Goal: Check status: Check status

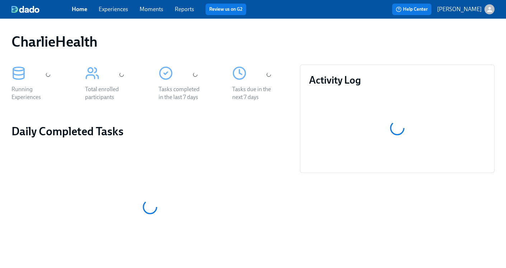
click at [109, 10] on link "Experiences" at bounding box center [113, 9] width 29 height 7
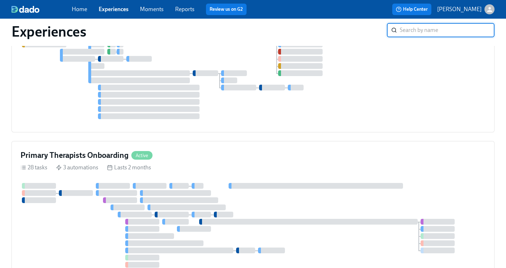
scroll to position [686, 0]
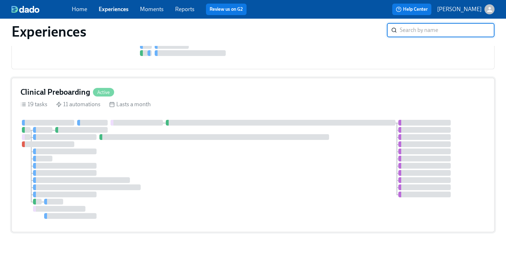
click at [67, 87] on h4 "Clinical Preboarding" at bounding box center [55, 92] width 70 height 11
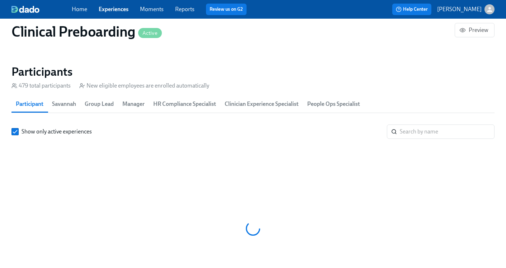
scroll to position [749, 0]
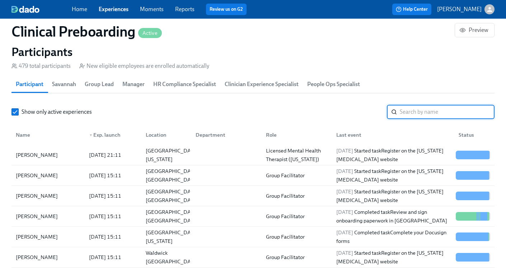
click at [418, 109] on input "search" at bounding box center [447, 112] width 95 height 14
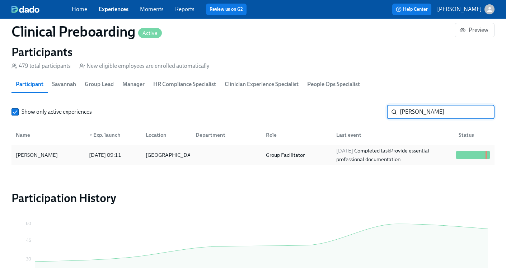
click at [337, 157] on div "[DATE] Completed task Provide essential professional documentation" at bounding box center [392, 154] width 119 height 17
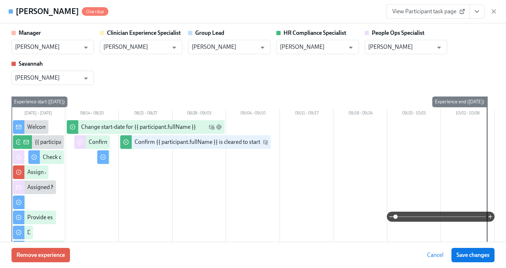
click at [474, 12] on icon "View task page" at bounding box center [476, 11] width 7 height 7
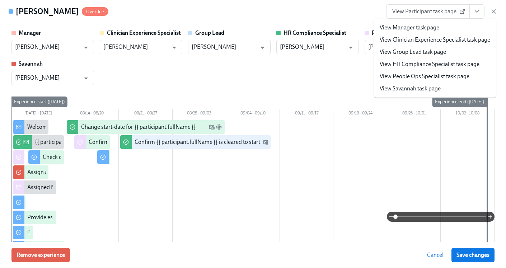
click at [430, 61] on link "View HR Compliance Specialist task page" at bounding box center [429, 64] width 100 height 8
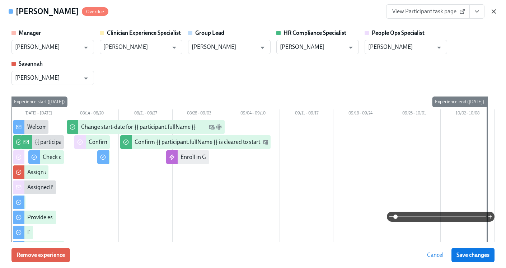
click at [491, 12] on icon "button" at bounding box center [493, 11] width 7 height 7
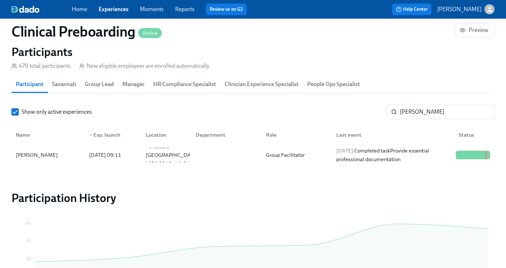
scroll to position [0, 8805]
drag, startPoint x: 445, startPoint y: 112, endPoint x: 353, endPoint y: 109, distance: 92.6
click at [353, 109] on div "Show only active experiences [PERSON_NAME]" at bounding box center [252, 112] width 483 height 14
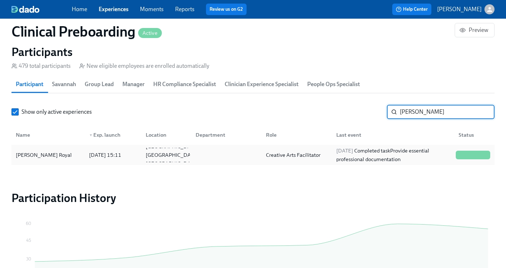
type input "[PERSON_NAME]"
click at [271, 153] on div "Creative Arts Facilitator" at bounding box center [293, 155] width 60 height 9
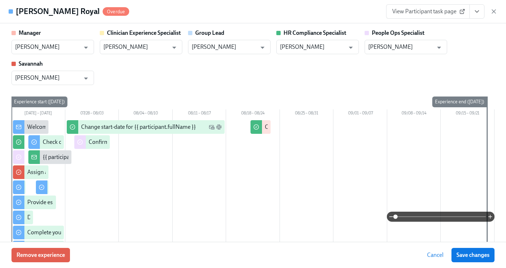
click at [475, 15] on icon "View task page" at bounding box center [476, 11] width 7 height 7
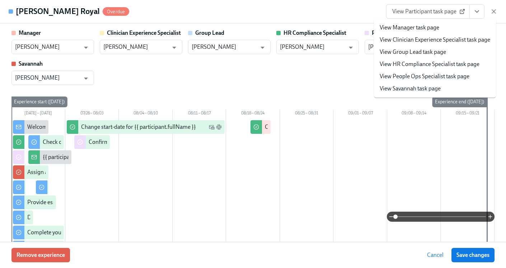
click at [436, 63] on link "View HR Compliance Specialist task page" at bounding box center [429, 64] width 100 height 8
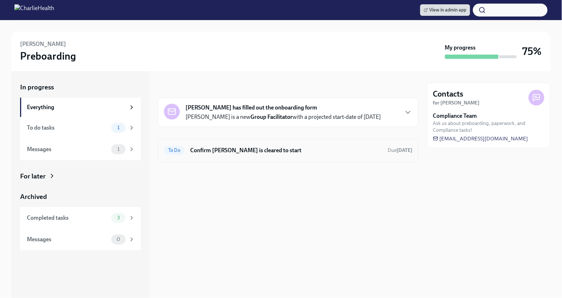
click at [266, 147] on h6 "Confirm [PERSON_NAME] is cleared to start" at bounding box center [286, 150] width 192 height 8
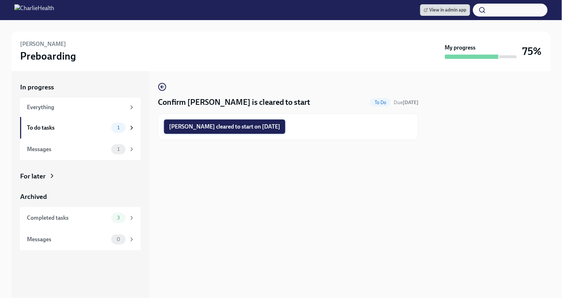
click at [270, 127] on span "Jeremy Davis cleared to start on 09/02/2025" at bounding box center [224, 126] width 111 height 7
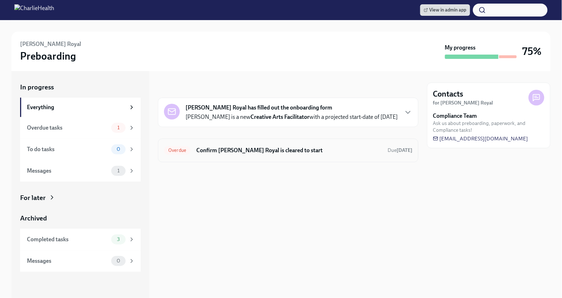
click at [245, 151] on h6 "Confirm Kennedy Royal is cleared to start" at bounding box center [288, 150] width 185 height 8
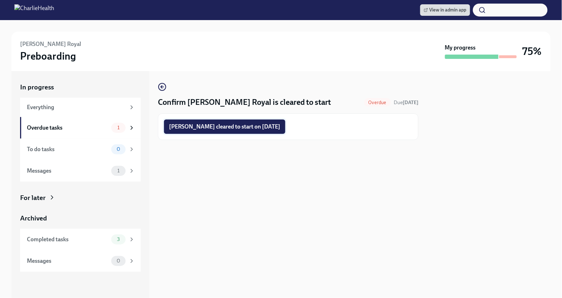
click at [238, 127] on span "Kennedy Royal cleared to start on 09/02/2025" at bounding box center [224, 126] width 111 height 7
